Goal: Task Accomplishment & Management: Use online tool/utility

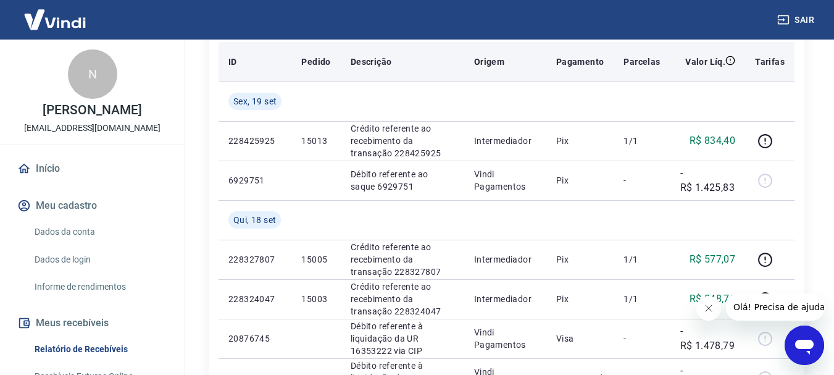
scroll to position [245, 0]
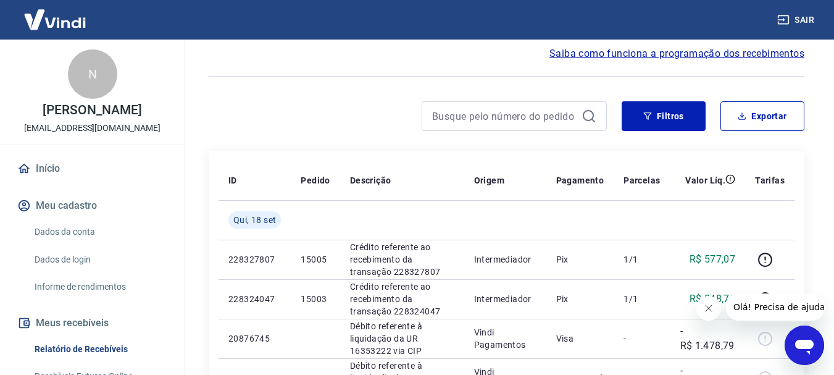
scroll to position [247, 0]
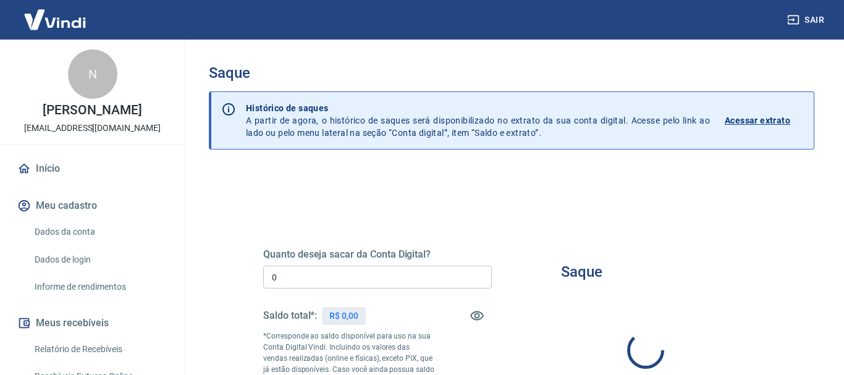
type input "R$ 0,00"
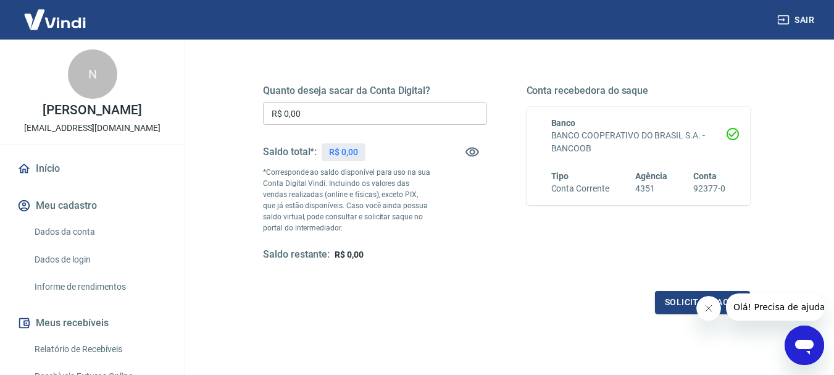
scroll to position [124, 0]
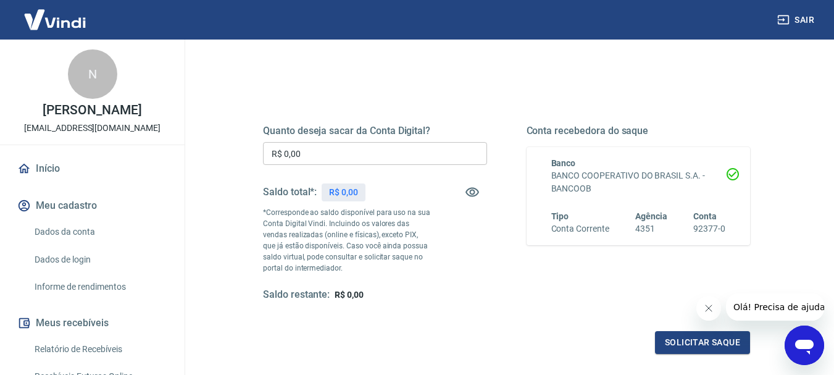
click at [489, 308] on div "Quanto deseja sacar da Conta Digital? R$ 0,00 ​ Saldo total*: R$ 0,00 *Correspo…" at bounding box center [506, 224] width 487 height 259
